Goal: Information Seeking & Learning: Learn about a topic

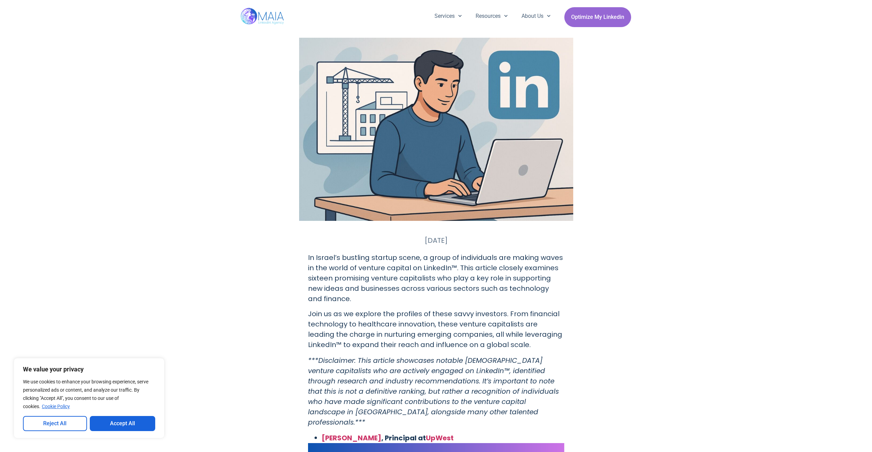
scroll to position [77, 0]
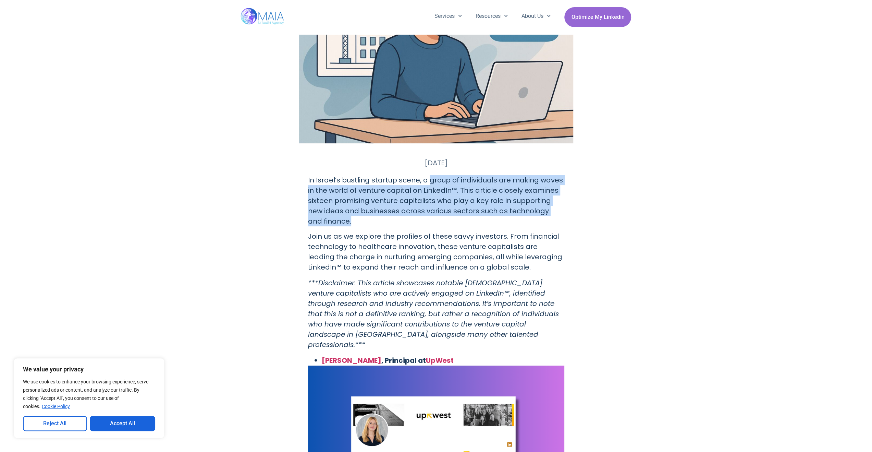
click at [541, 220] on p "In Israel’s bustling startup scene, a group of individuals are making waves in …" at bounding box center [436, 200] width 256 height 51
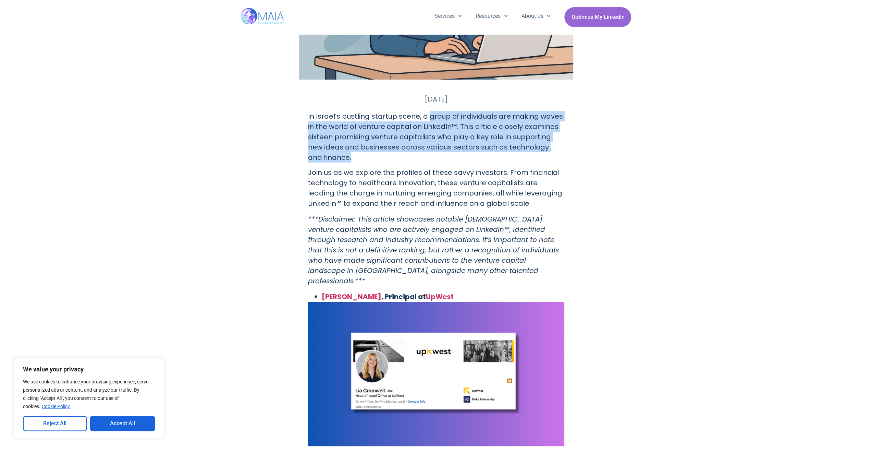
drag, startPoint x: 290, startPoint y: 223, endPoint x: 290, endPoint y: 238, distance: 15.4
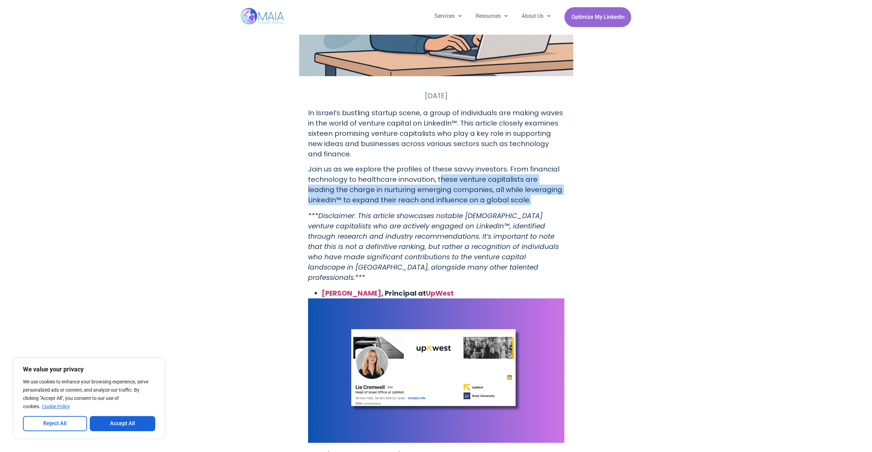
drag, startPoint x: 441, startPoint y: 180, endPoint x: 551, endPoint y: 200, distance: 112.3
click at [551, 200] on p "Join us as we explore the profiles of these savvy investors. From financial tec…" at bounding box center [436, 184] width 256 height 41
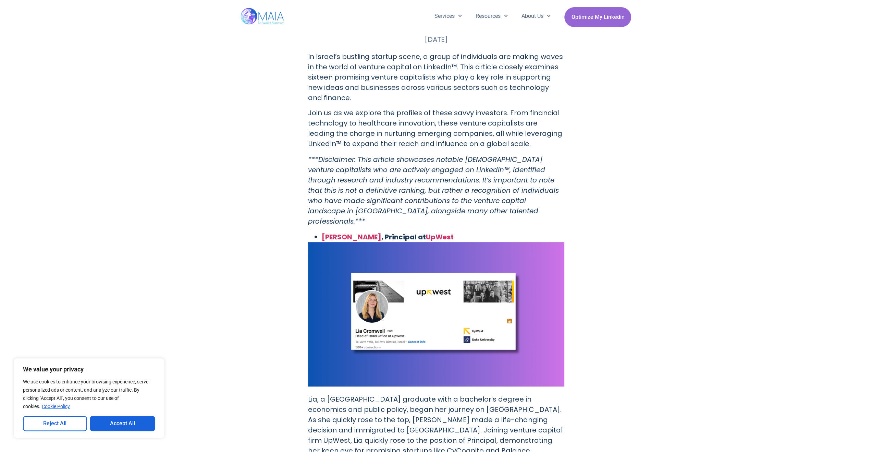
scroll to position [357, 0]
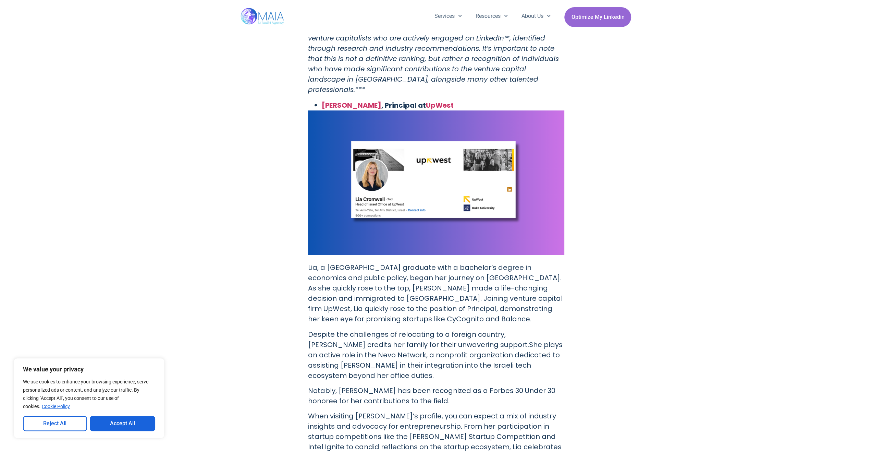
drag, startPoint x: 241, startPoint y: 286, endPoint x: 244, endPoint y: 275, distance: 11.9
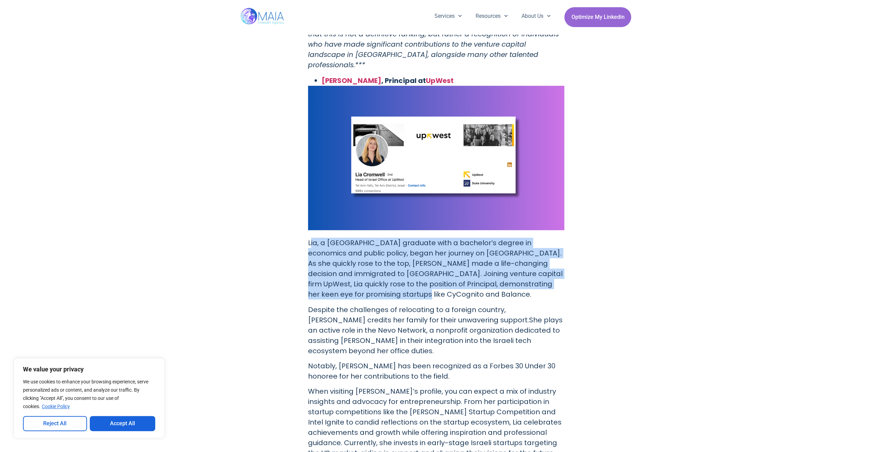
drag, startPoint x: 311, startPoint y: 231, endPoint x: 366, endPoint y: 274, distance: 69.7
click at [408, 283] on p "Lia, a [GEOGRAPHIC_DATA] graduate with a bachelor’s degree in economics and pub…" at bounding box center [436, 268] width 256 height 62
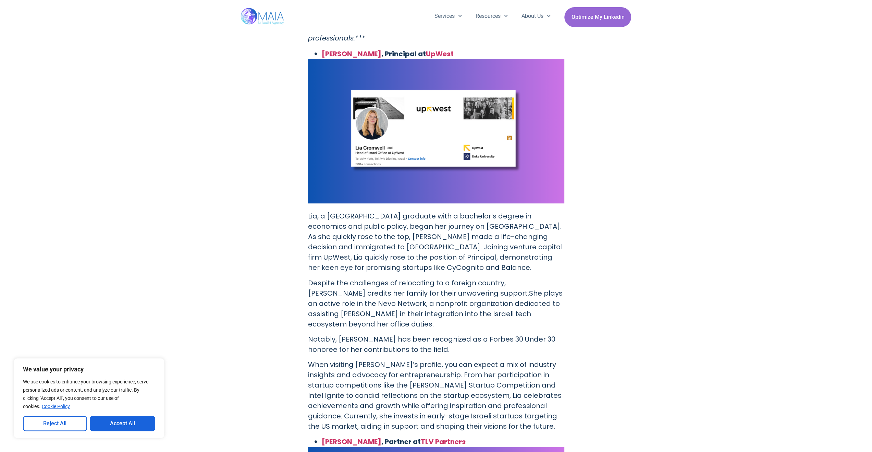
scroll to position [454, 0]
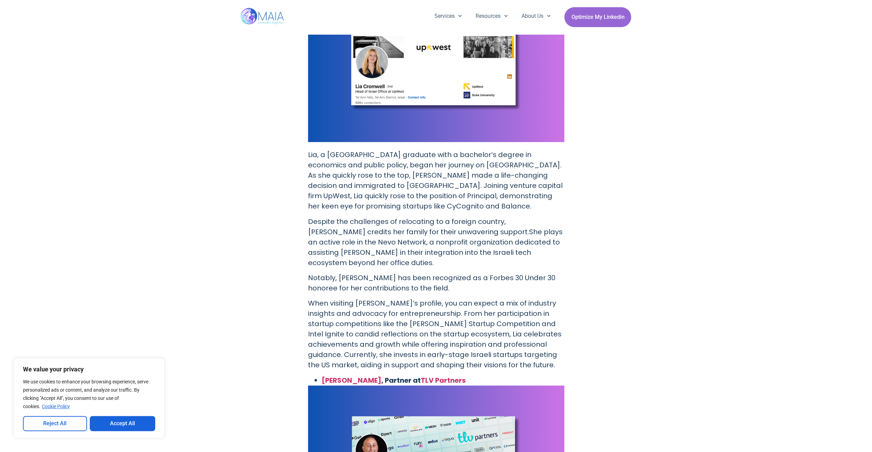
drag, startPoint x: 282, startPoint y: 268, endPoint x: 280, endPoint y: 272, distance: 4.6
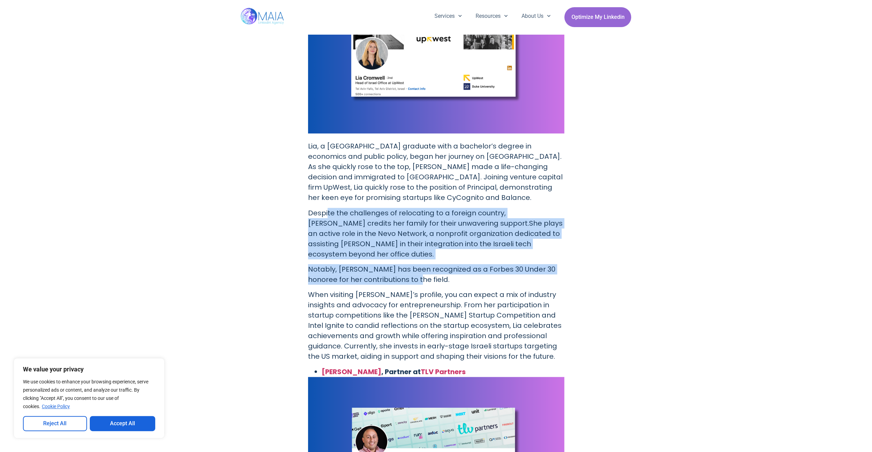
drag, startPoint x: 327, startPoint y: 206, endPoint x: 418, endPoint y: 255, distance: 103.2
drag, startPoint x: 559, startPoint y: 214, endPoint x: 555, endPoint y: 213, distance: 4.7
click at [559, 214] on p "Despite the challenges of relocating to a foreign country, [PERSON_NAME] credit…" at bounding box center [436, 233] width 256 height 51
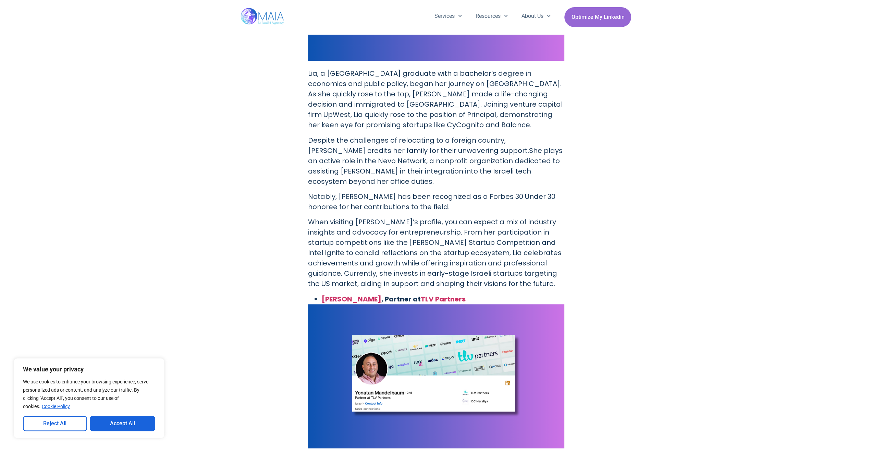
scroll to position [652, 0]
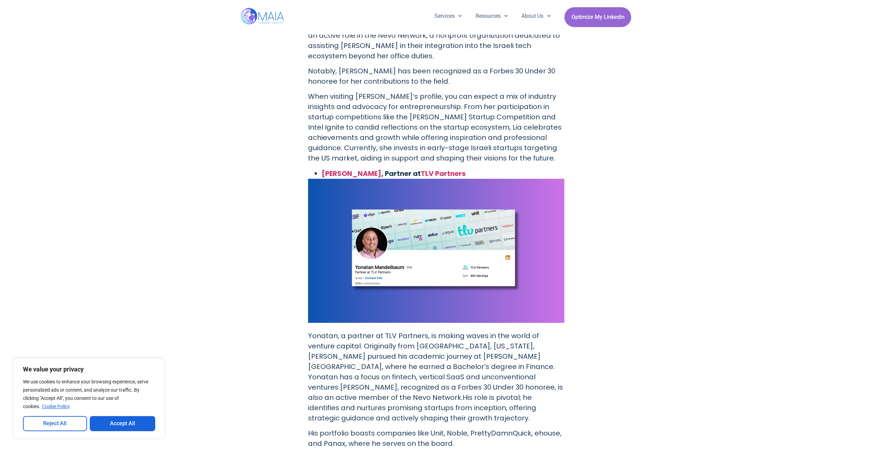
drag, startPoint x: 291, startPoint y: 277, endPoint x: 288, endPoint y: 257, distance: 19.5
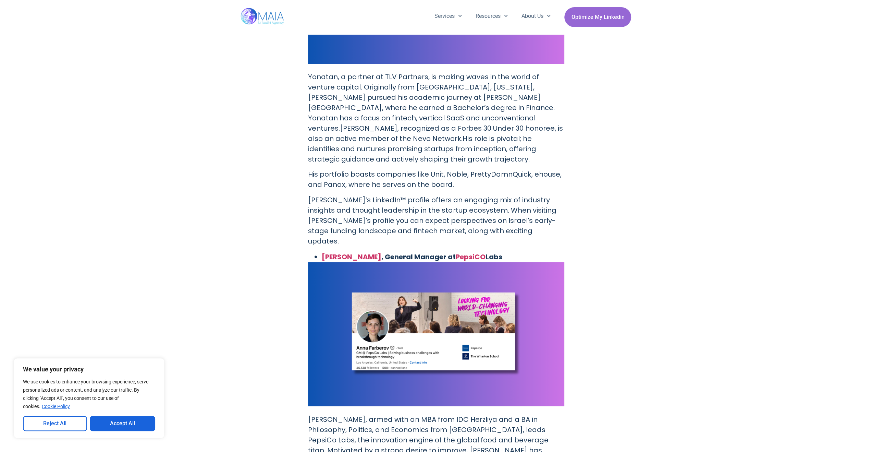
drag, startPoint x: 282, startPoint y: 312, endPoint x: 280, endPoint y: 306, distance: 6.5
